Goal: Task Accomplishment & Management: Manage account settings

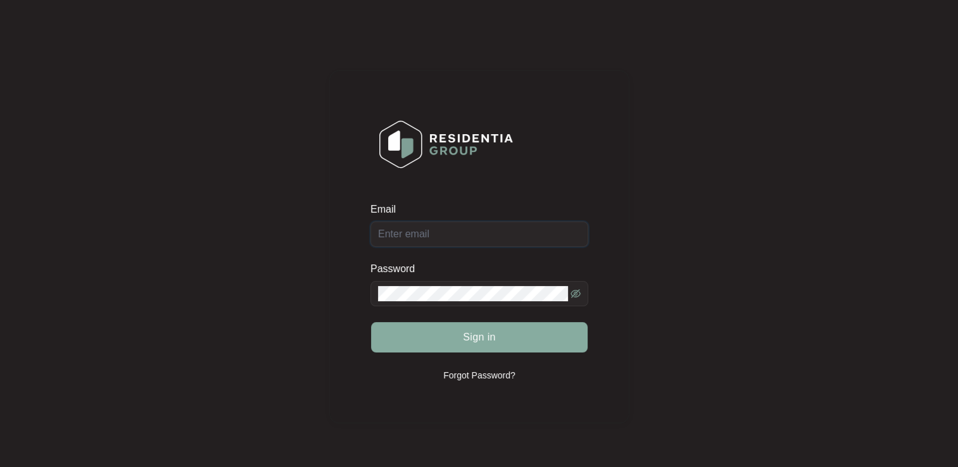
type input "[EMAIL_ADDRESS][DOMAIN_NAME]"
click at [481, 344] on span "Sign in" at bounding box center [479, 337] width 33 height 15
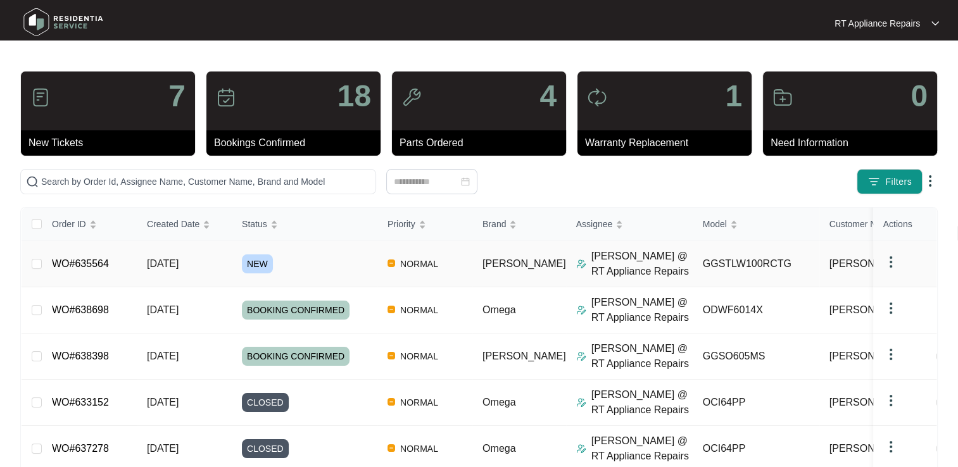
click at [98, 264] on link "WO#635564" at bounding box center [80, 263] width 57 height 11
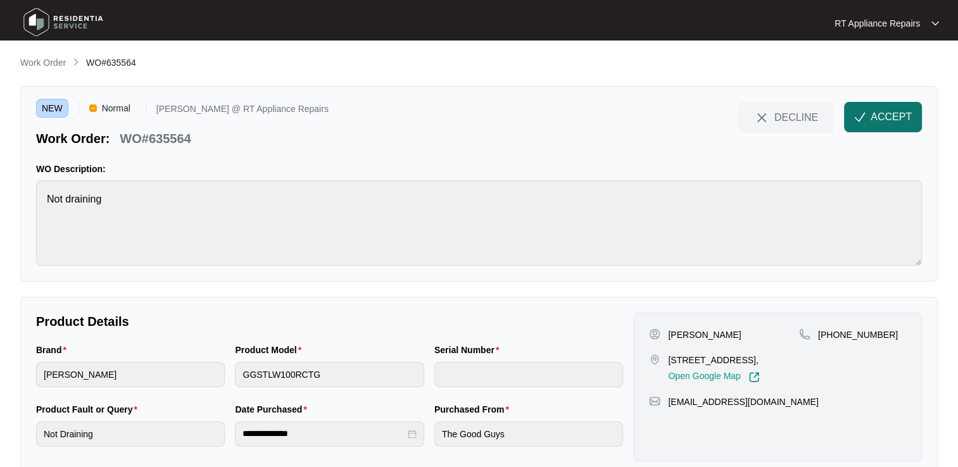
click at [889, 115] on span "ACCEPT" at bounding box center [891, 117] width 41 height 15
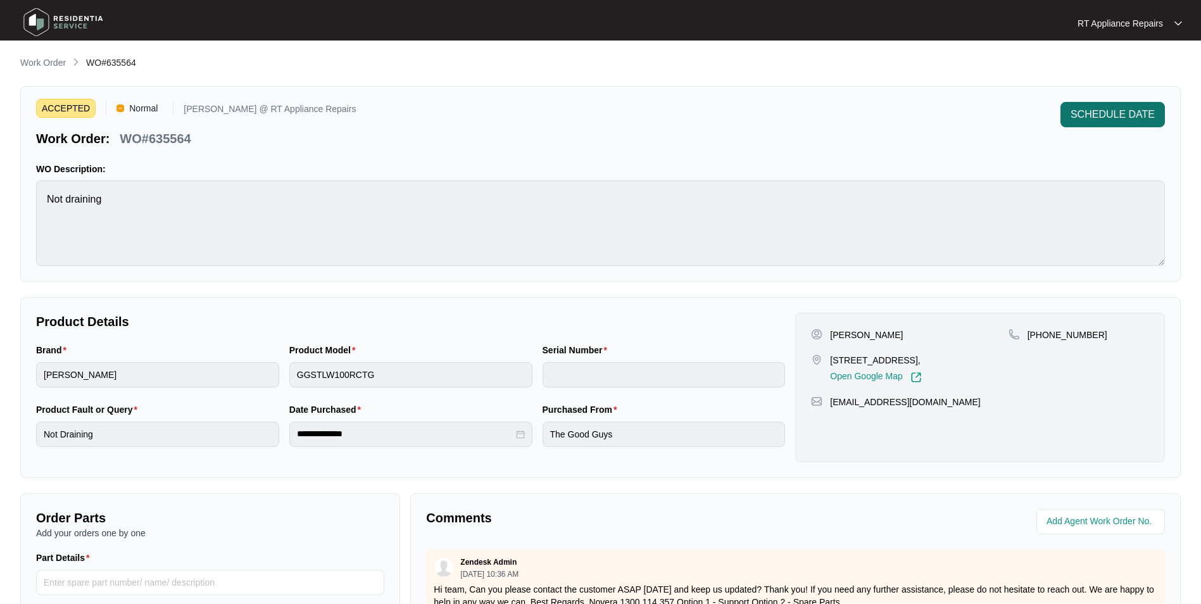
click at [957, 110] on span "SCHEDULE DATE" at bounding box center [1113, 114] width 84 height 15
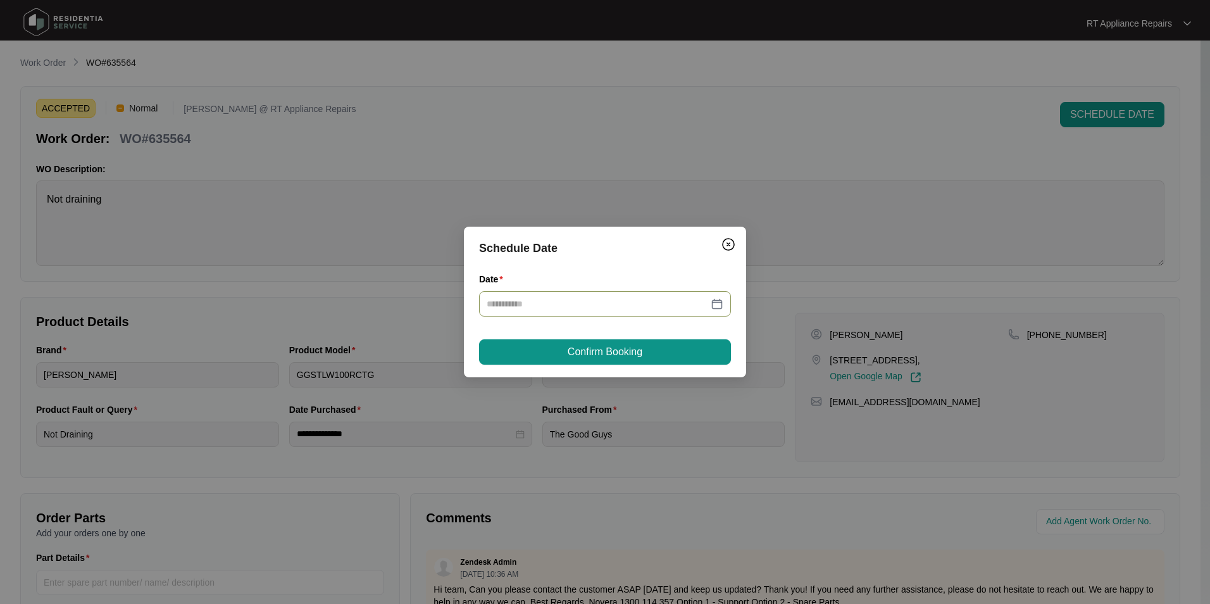
click at [538, 296] on div at bounding box center [605, 303] width 252 height 25
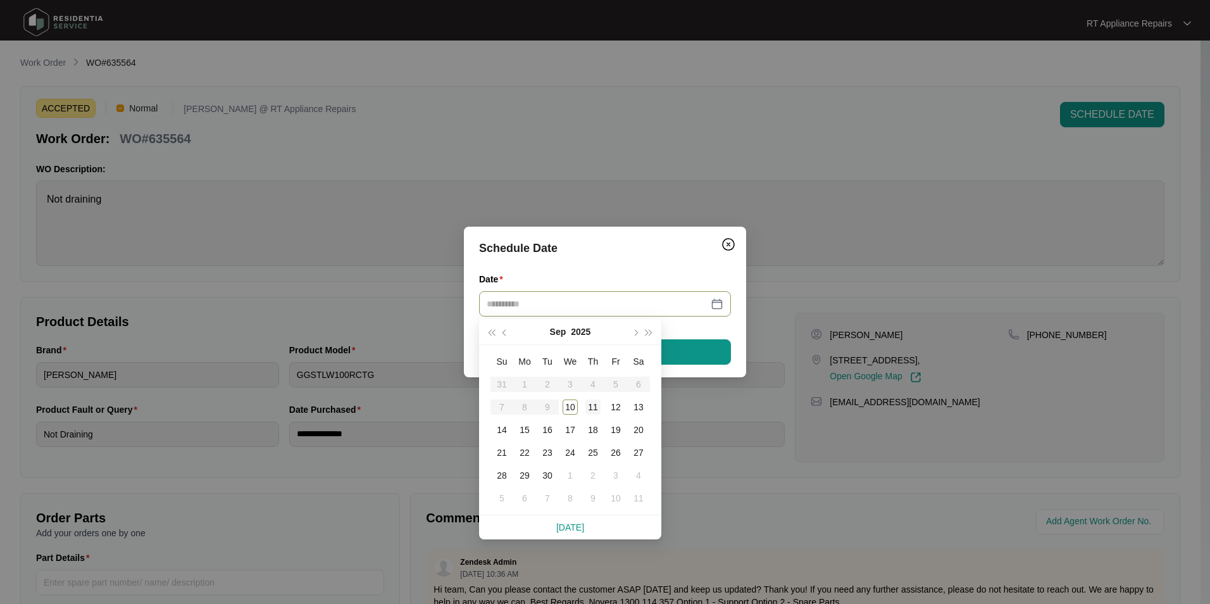
type input "**********"
click at [596, 408] on div "11" at bounding box center [593, 406] width 15 height 15
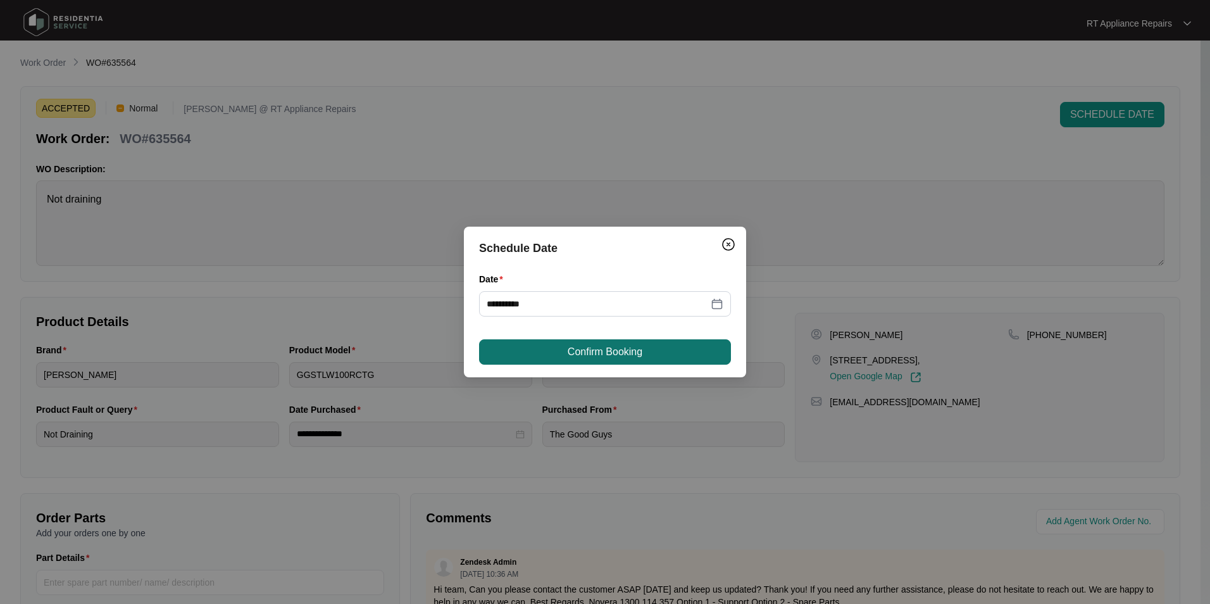
click at [631, 356] on span "Confirm Booking" at bounding box center [605, 351] width 75 height 15
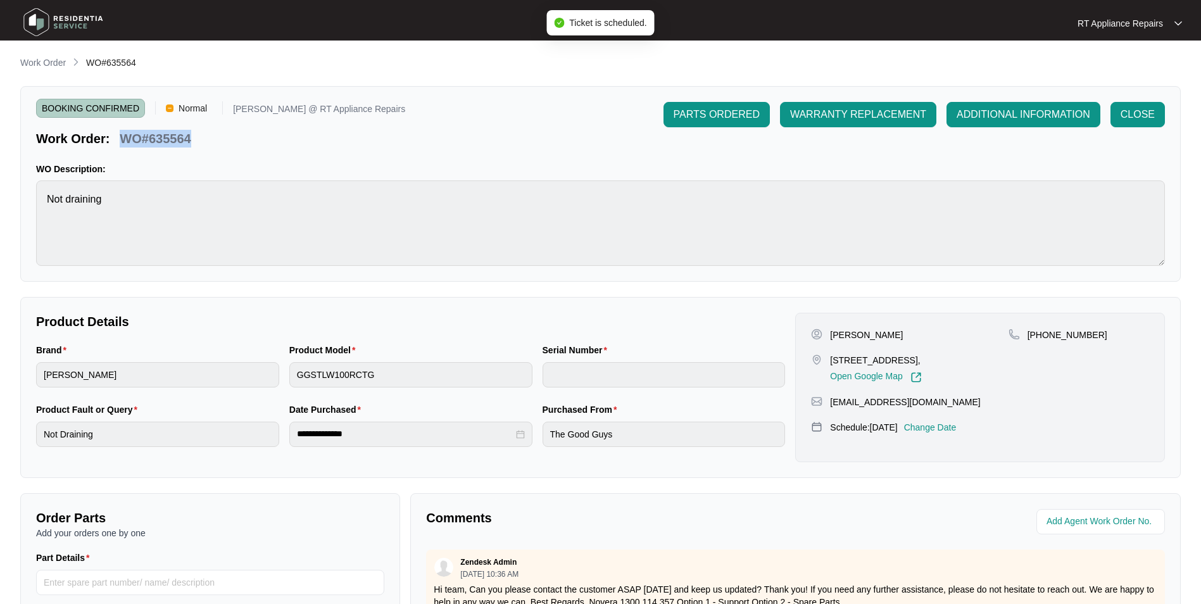
drag, startPoint x: 121, startPoint y: 142, endPoint x: 178, endPoint y: 144, distance: 57.0
click at [201, 139] on div "Work Order: WO#635564" at bounding box center [220, 136] width 369 height 22
copy p "WO#635564"
click at [375, 172] on p "WO Description:" at bounding box center [600, 169] width 1129 height 13
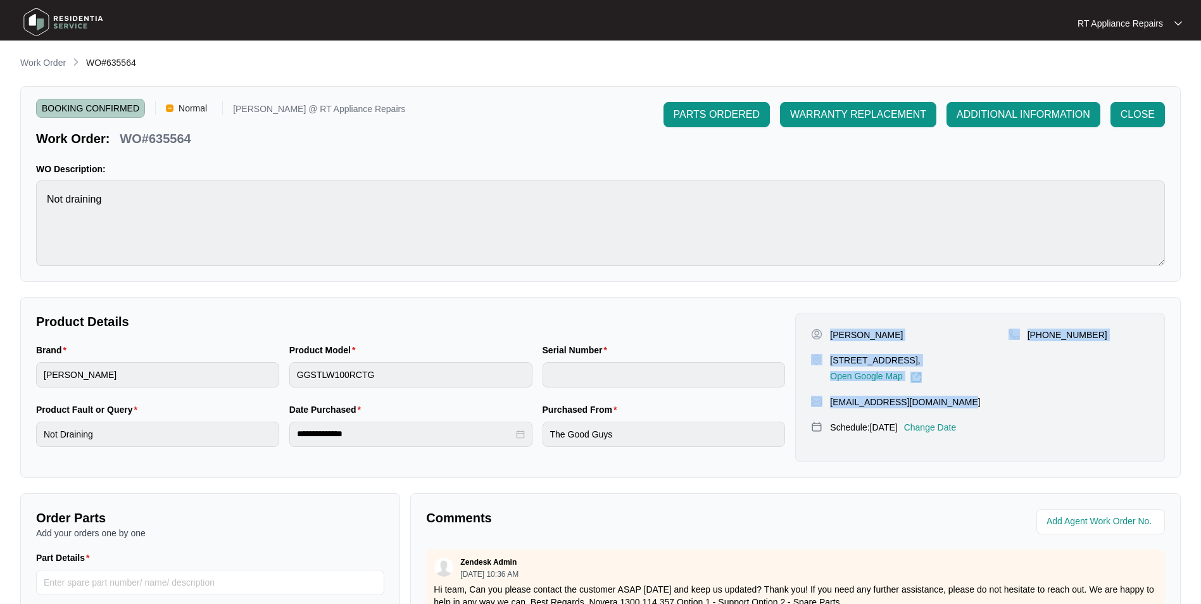
drag, startPoint x: 833, startPoint y: 336, endPoint x: 933, endPoint y: 410, distance: 124.8
click at [951, 414] on div "[PERSON_NAME] [STREET_ADDRESS][PERSON_NAME], Open Google Map [PHONE_NUMBER] [EM…" at bounding box center [980, 387] width 370 height 149
copy div "[PERSON_NAME] [STREET_ADDRESS][PERSON_NAME], Open Google Map [PHONE_NUMBER] [EM…"
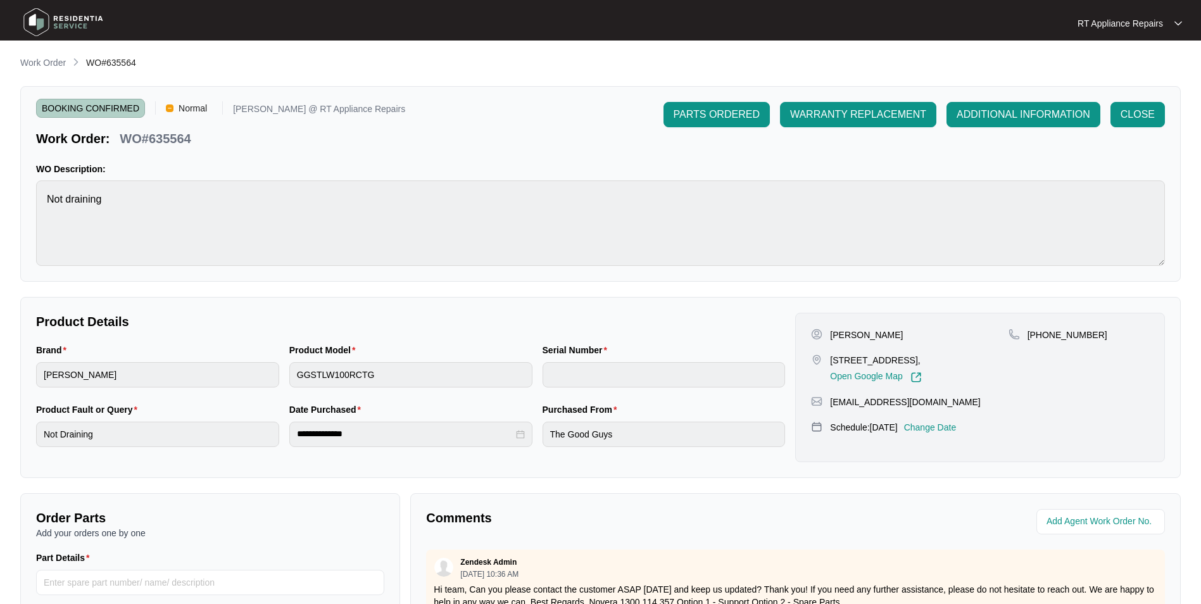
click at [957, 25] on p "RT Appliance Repairs" at bounding box center [1120, 23] width 85 height 13
click at [957, 73] on li "Log Out" at bounding box center [1129, 67] width 99 height 22
